Goal: Information Seeking & Learning: Learn about a topic

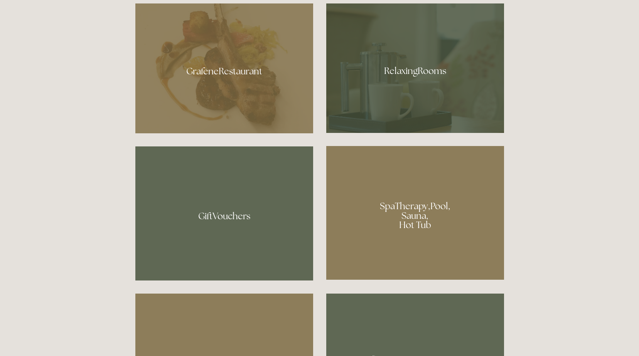
scroll to position [540, 0]
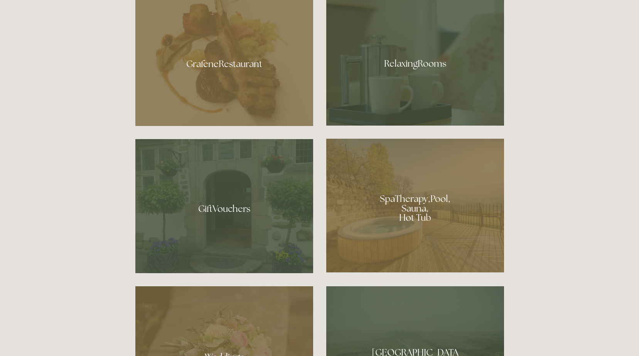
click at [378, 229] on div at bounding box center [415, 206] width 178 height 134
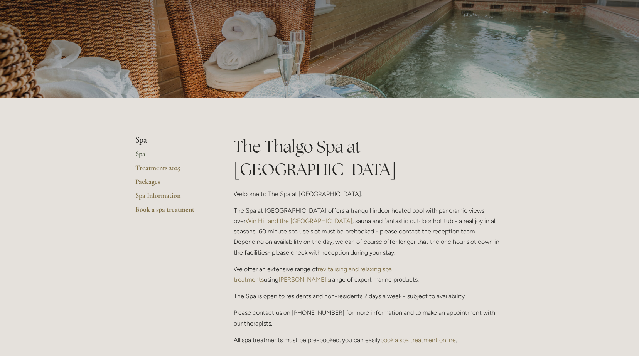
scroll to position [77, 0]
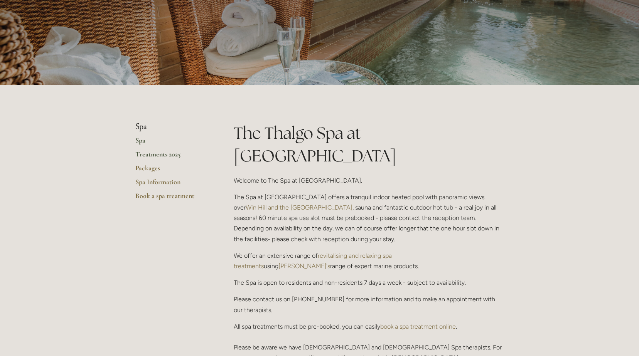
click at [172, 156] on link "Treatments 2025" at bounding box center [172, 157] width 74 height 14
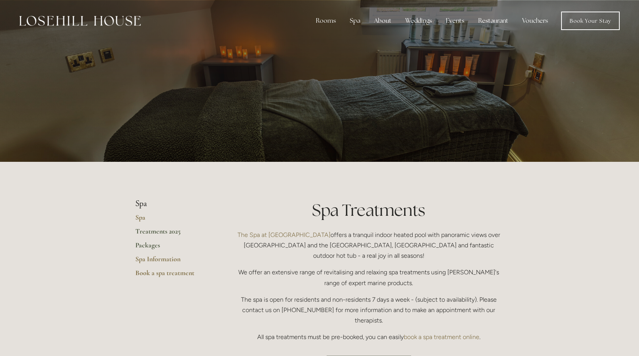
click at [148, 246] on link "Packages" at bounding box center [172, 248] width 74 height 14
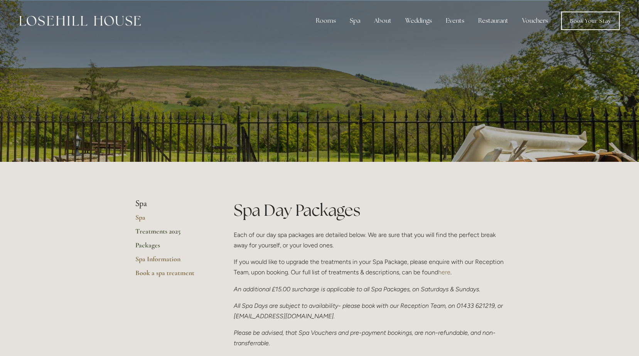
click at [158, 232] on link "Treatments 2025" at bounding box center [172, 234] width 74 height 14
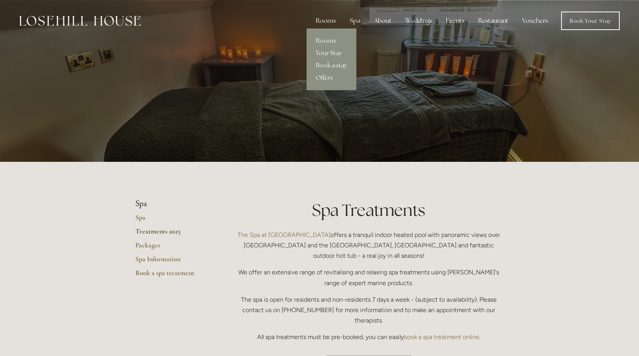
click at [336, 21] on div "Rooms" at bounding box center [326, 20] width 32 height 15
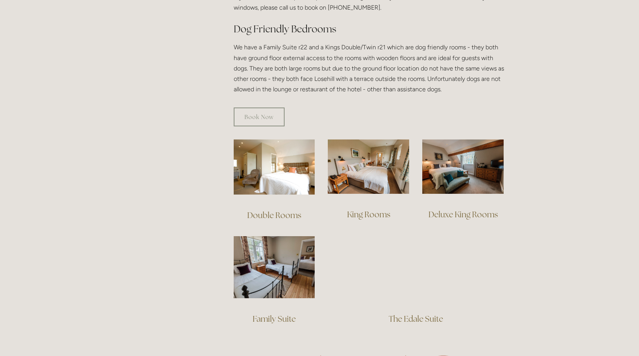
scroll to position [424, 0]
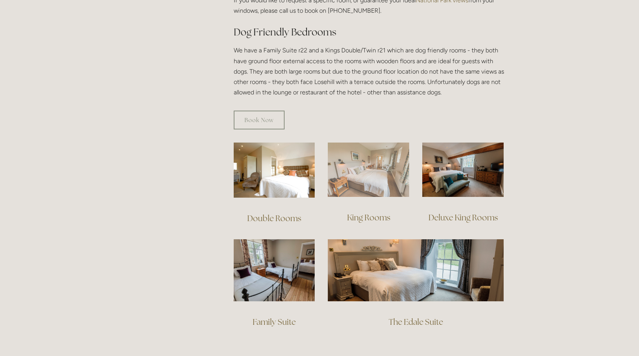
click at [368, 173] on img at bounding box center [368, 170] width 81 height 54
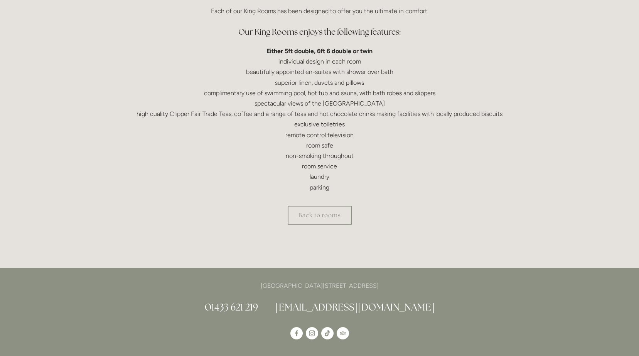
scroll to position [231, 0]
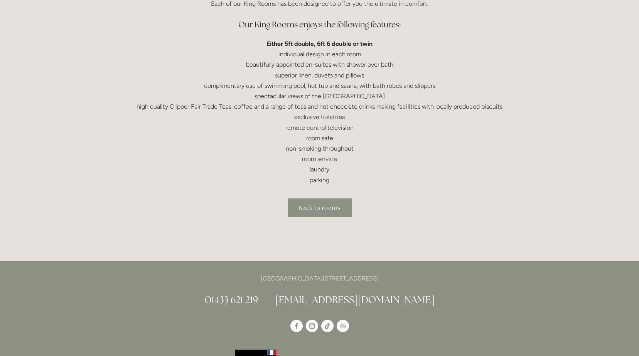
click at [329, 204] on link "Back to rooms" at bounding box center [320, 208] width 64 height 19
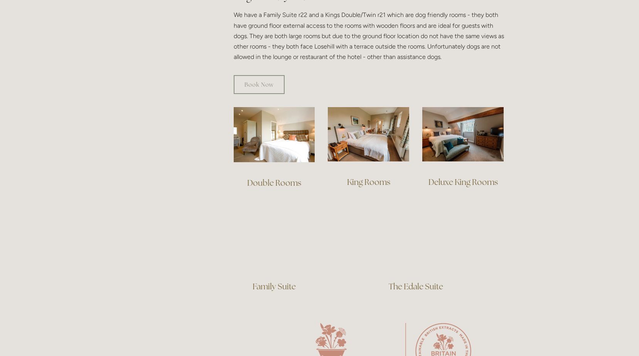
scroll to position [463, 0]
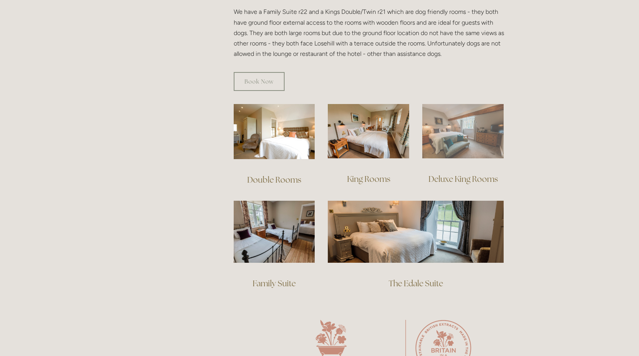
click at [465, 125] on img at bounding box center [462, 131] width 81 height 54
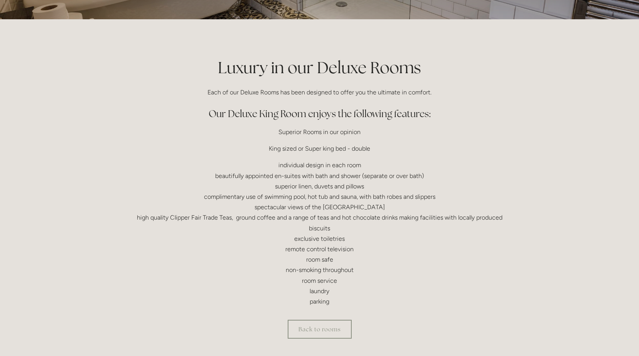
scroll to position [154, 0]
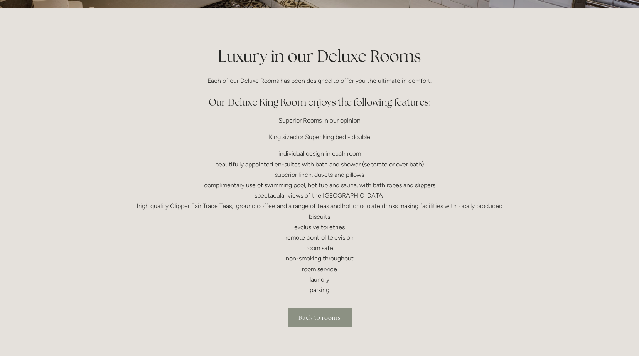
click at [329, 320] on link "Back to rooms" at bounding box center [320, 317] width 64 height 19
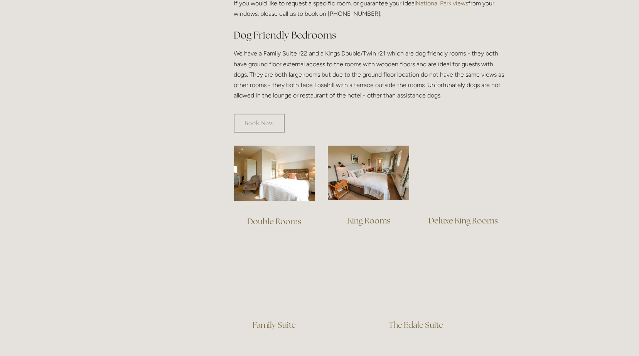
scroll to position [424, 0]
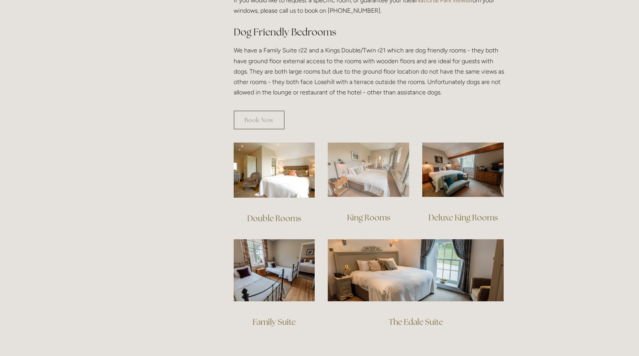
click at [343, 166] on img at bounding box center [368, 170] width 81 height 54
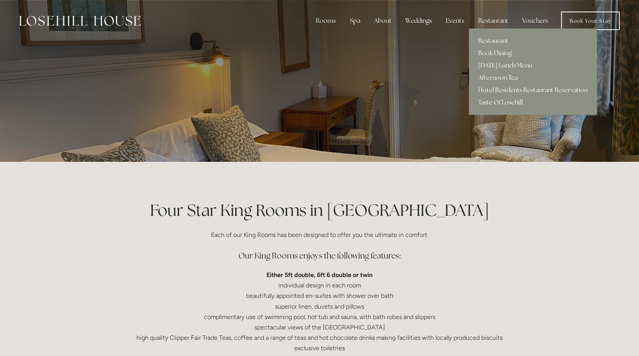
click at [492, 77] on link "Afternoon Tea" at bounding box center [533, 78] width 128 height 12
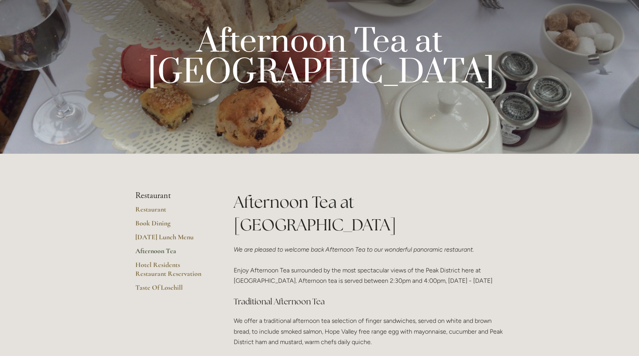
scroll to position [39, 0]
click at [153, 210] on link "Restaurant" at bounding box center [172, 212] width 74 height 14
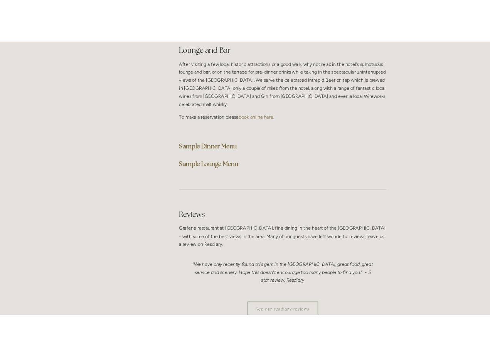
scroll to position [1927, 0]
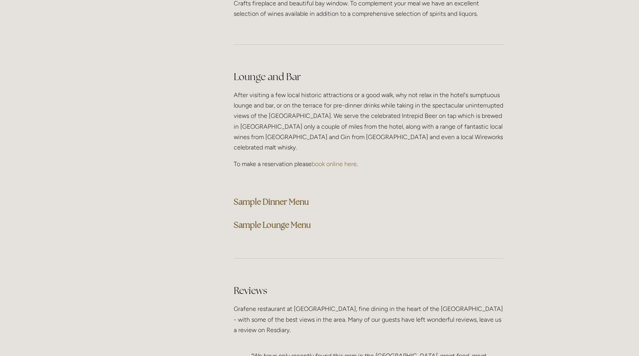
click at [292, 197] on strong "Sample Dinner Menu" at bounding box center [271, 202] width 75 height 10
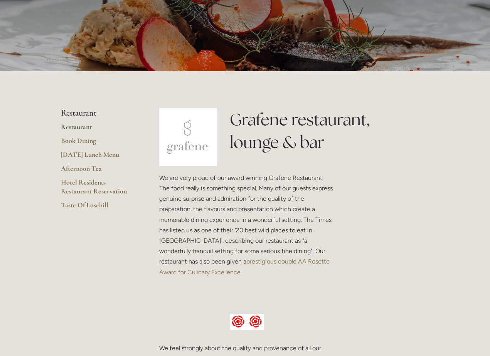
scroll to position [39, 0]
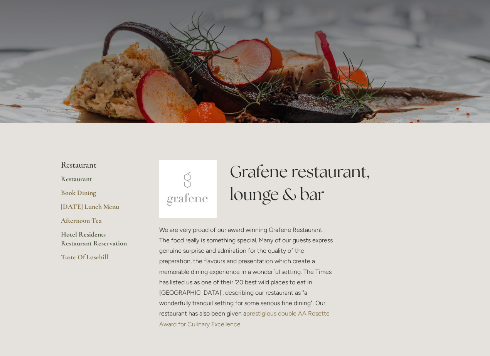
click at [96, 244] on link "Hotel Residents Restaurant Reservation" at bounding box center [98, 241] width 74 height 23
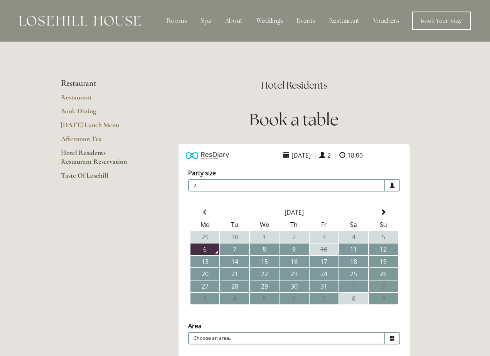
click at [94, 178] on link "Taste Of Losehill" at bounding box center [98, 178] width 74 height 14
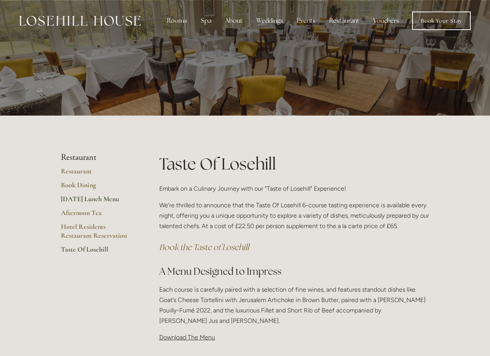
click at [107, 197] on link "[DATE] Lunch Menu" at bounding box center [98, 202] width 74 height 14
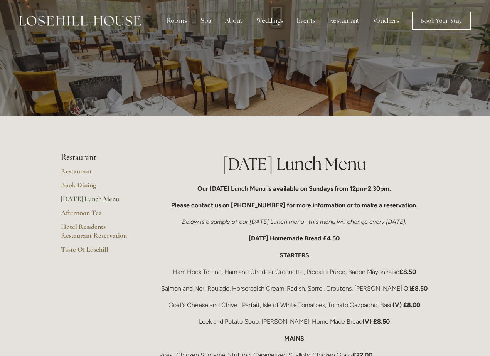
click at [116, 20] on img at bounding box center [79, 21] width 121 height 10
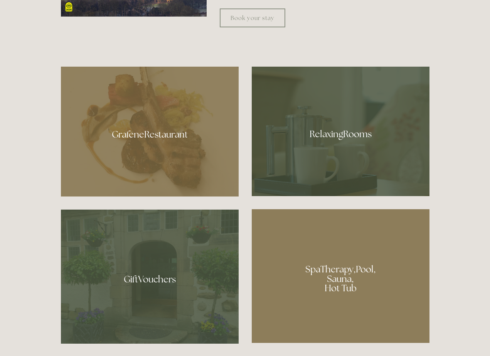
scroll to position [501, 0]
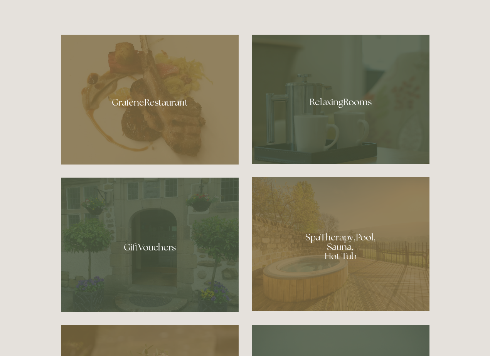
click at [190, 133] on div at bounding box center [150, 100] width 178 height 130
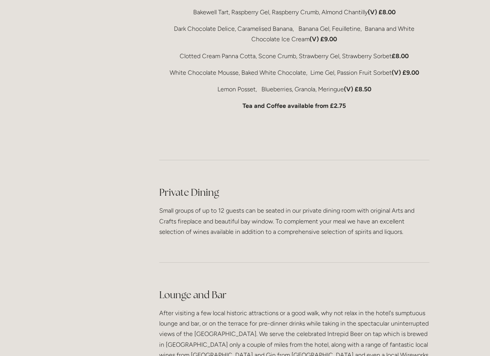
scroll to position [1812, 0]
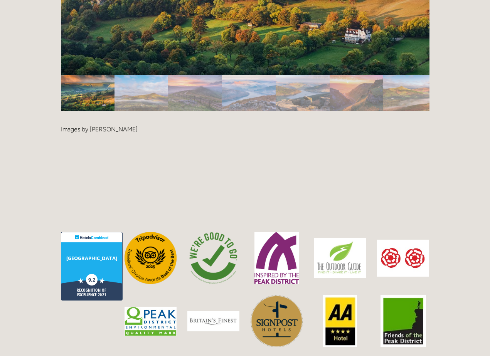
scroll to position [1850, 0]
